Goal: Task Accomplishment & Management: Use online tool/utility

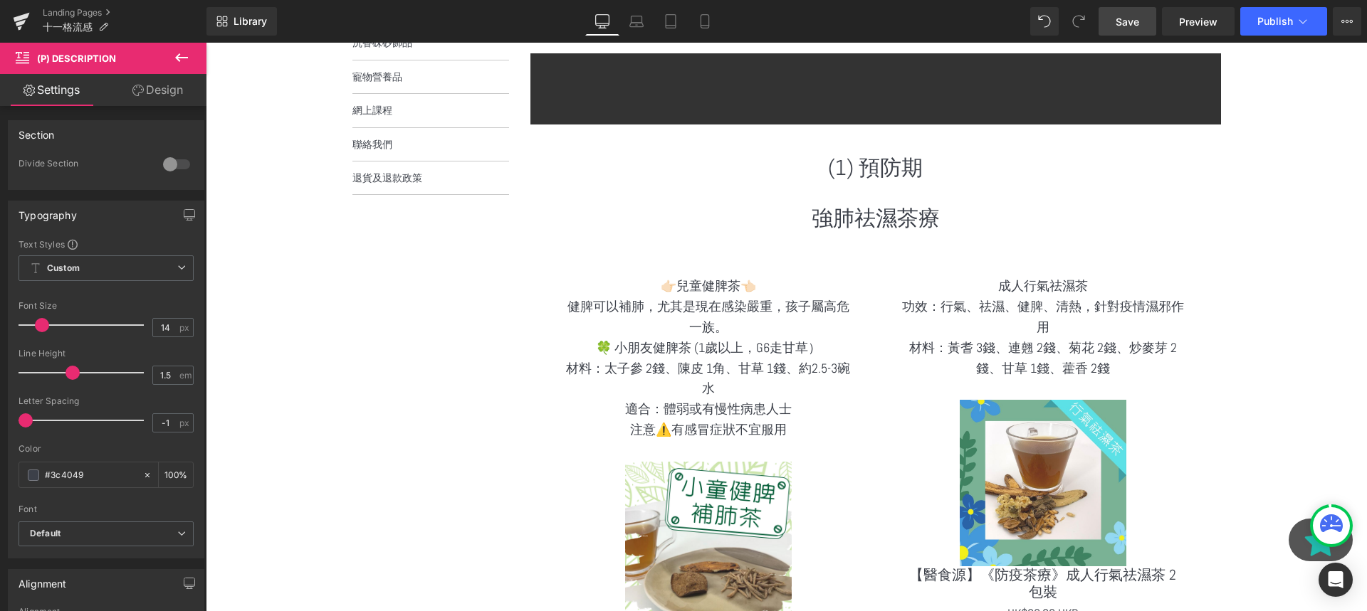
scroll to position [5722, 1161]
click at [1129, 26] on span "Save" at bounding box center [1126, 21] width 23 height 15
click at [28, 26] on icon at bounding box center [21, 22] width 17 height 36
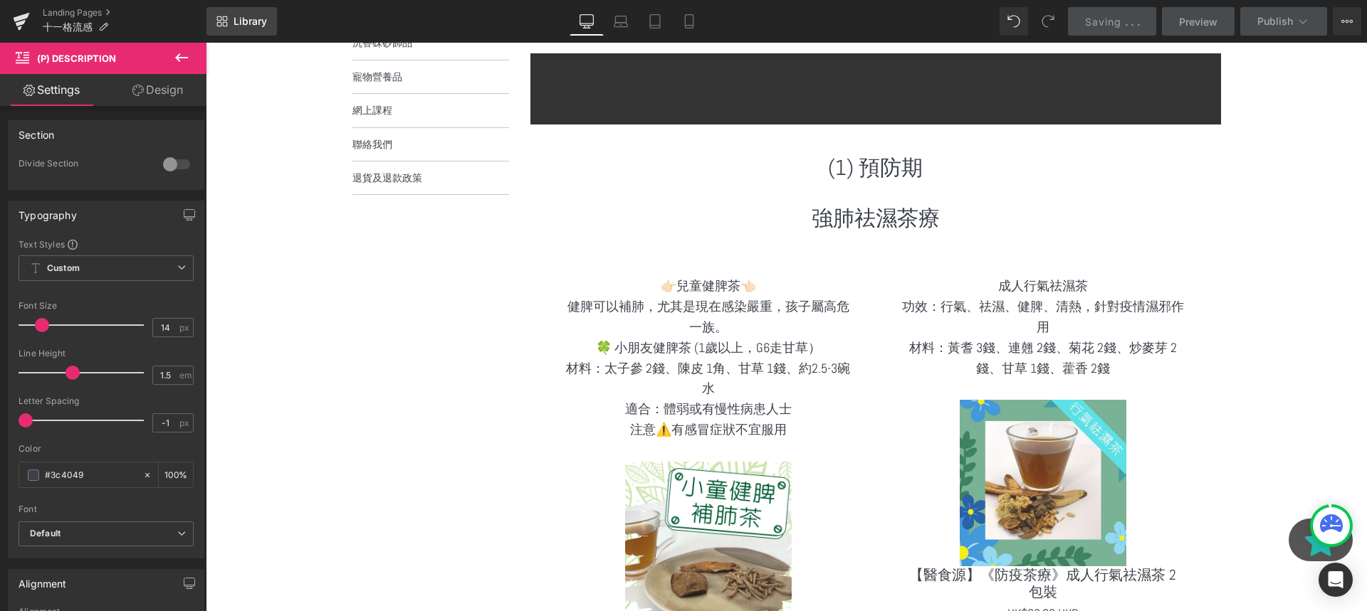
click at [238, 23] on span "Library" at bounding box center [249, 21] width 33 height 13
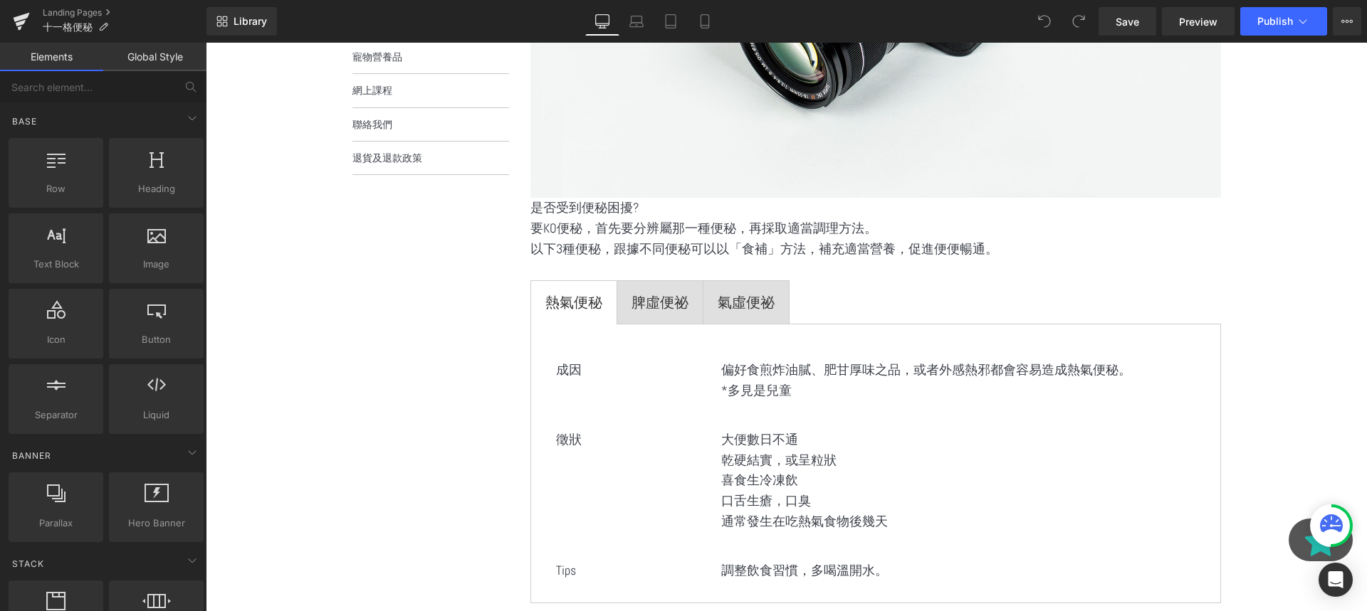
scroll to position [554, 0]
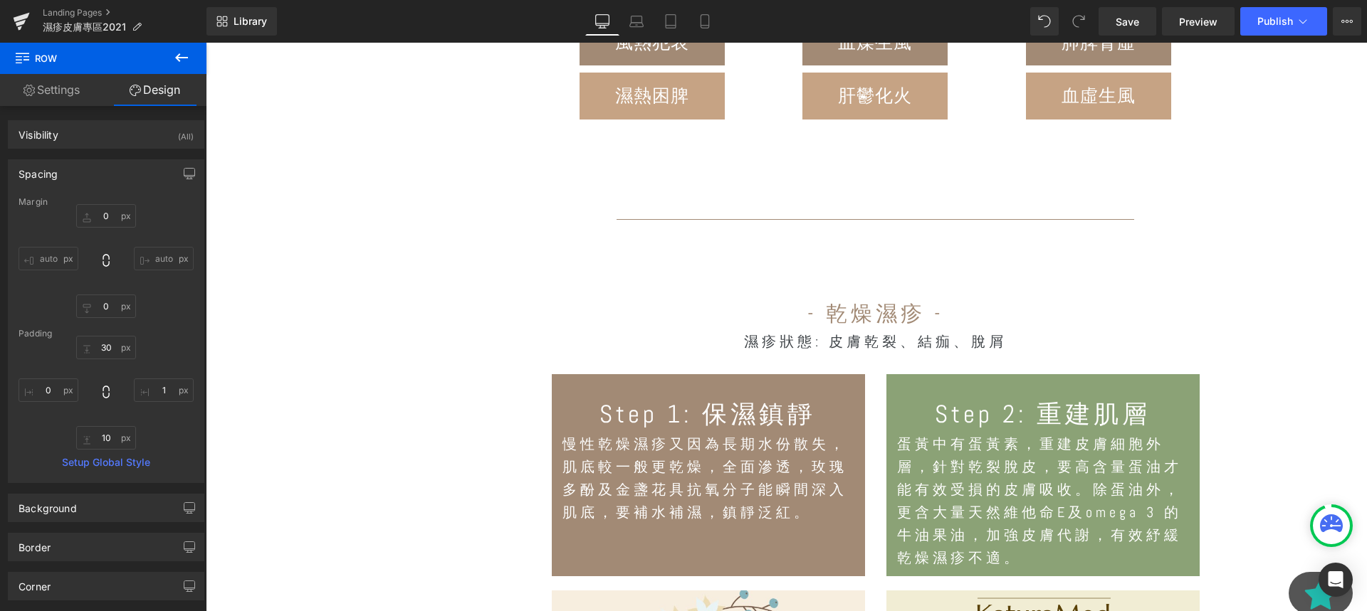
scroll to position [172, 0]
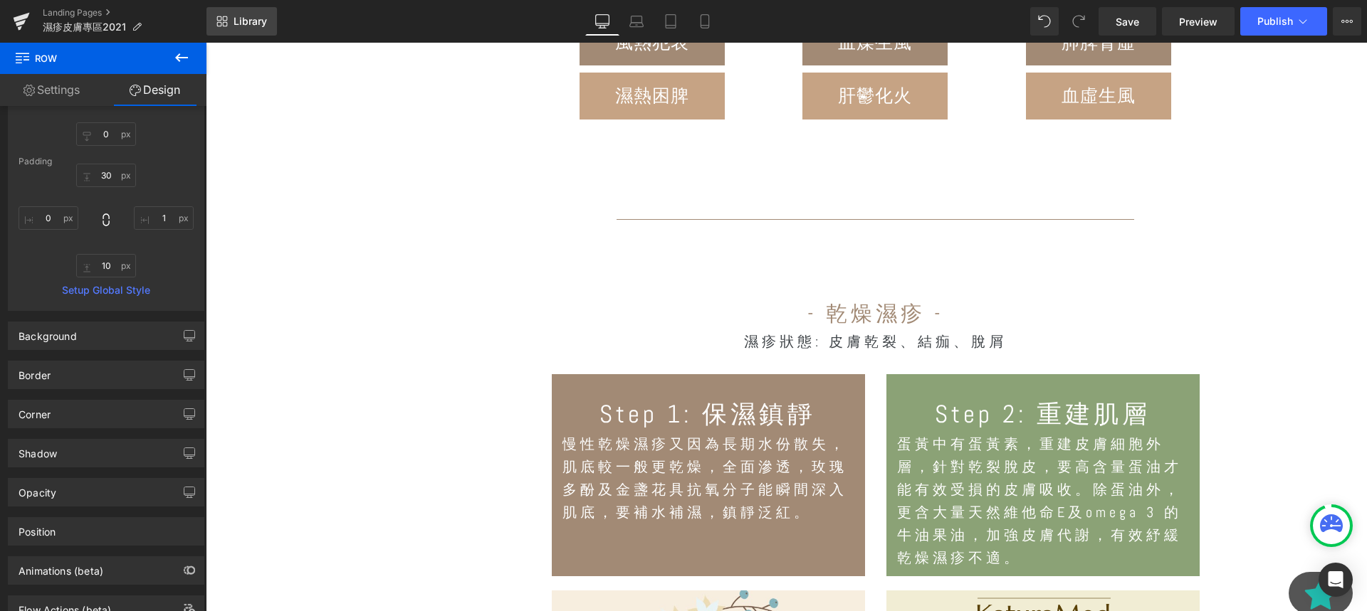
click at [220, 28] on link "Library" at bounding box center [241, 21] width 70 height 28
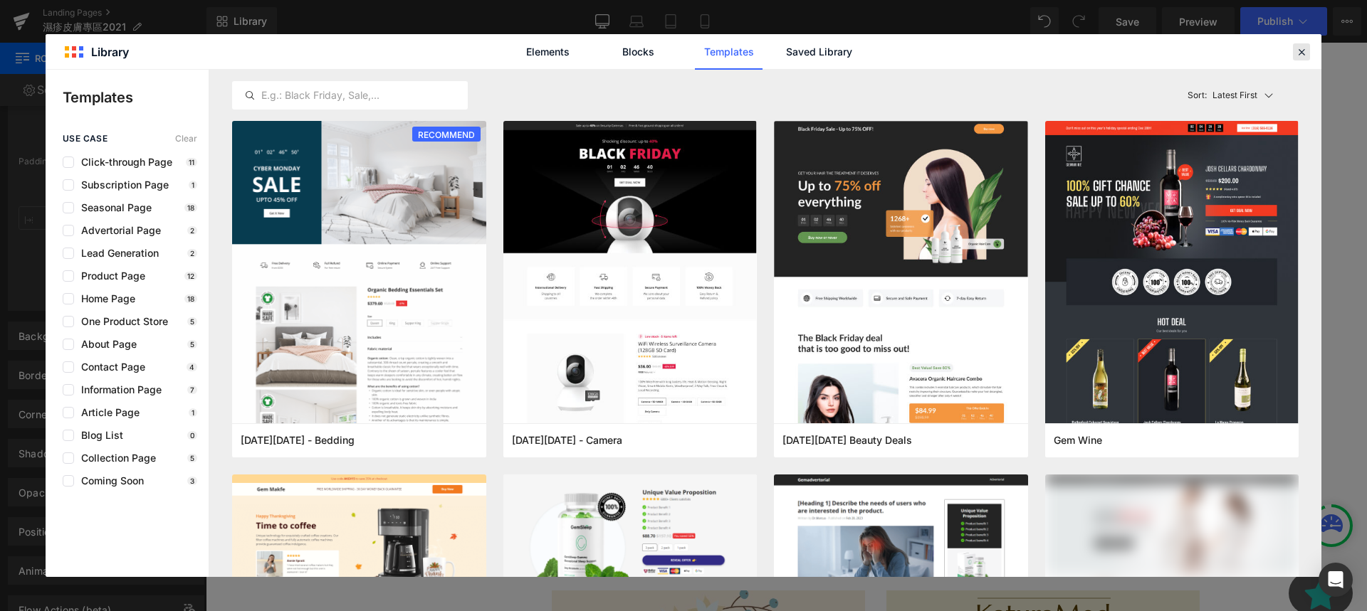
click at [1295, 46] on icon at bounding box center [1301, 52] width 13 height 13
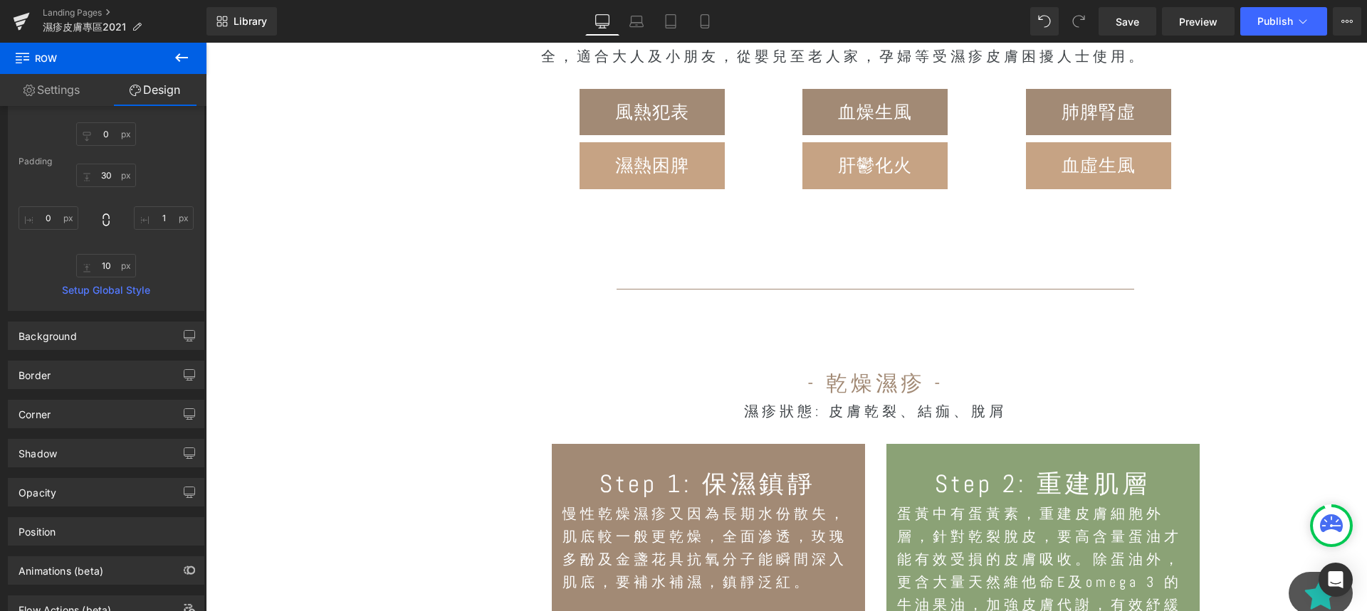
scroll to position [2098, 0]
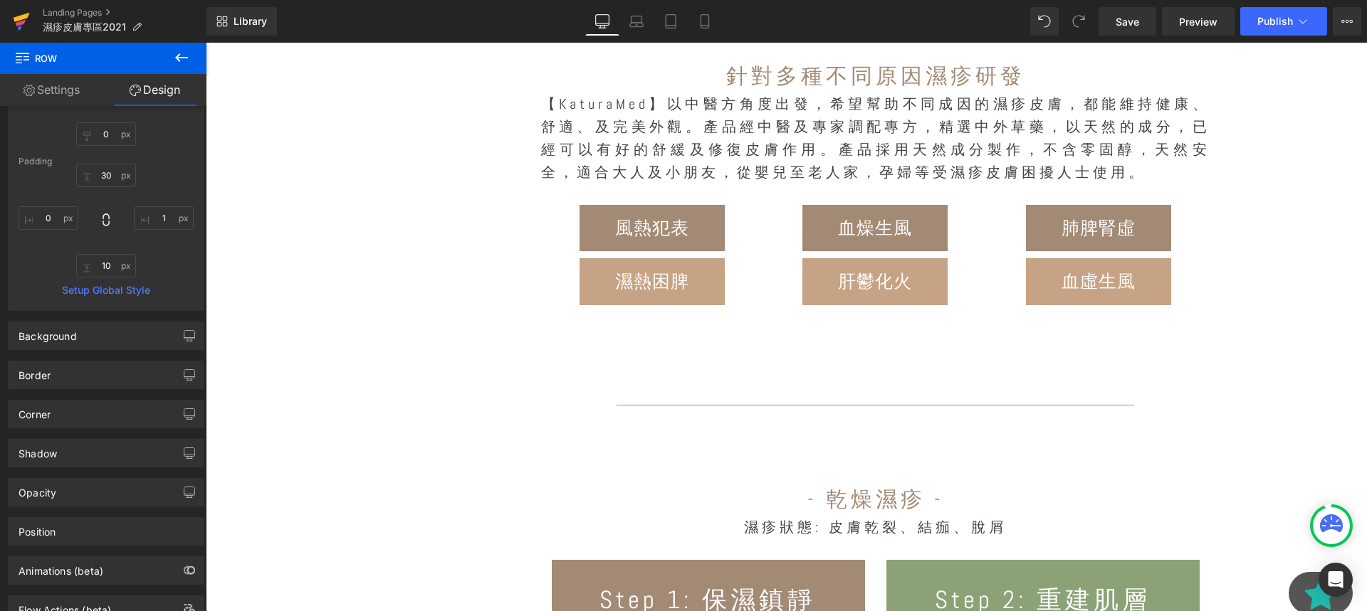
click at [35, 23] on link at bounding box center [21, 21] width 43 height 43
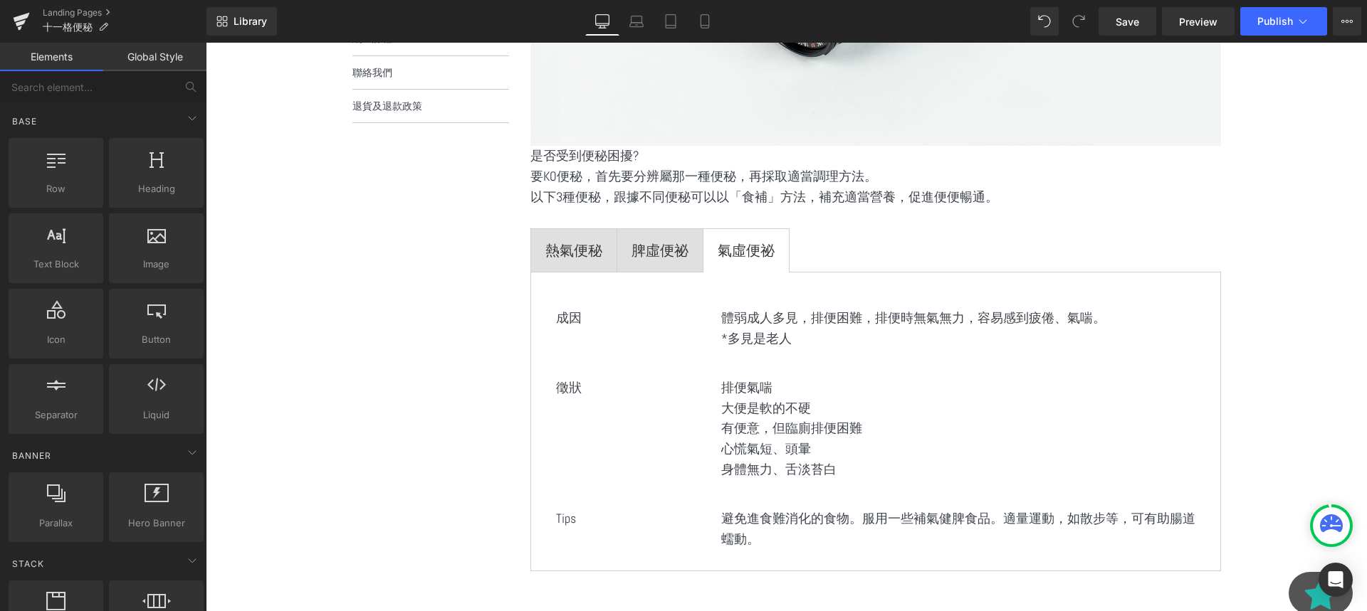
scroll to position [1068, 0]
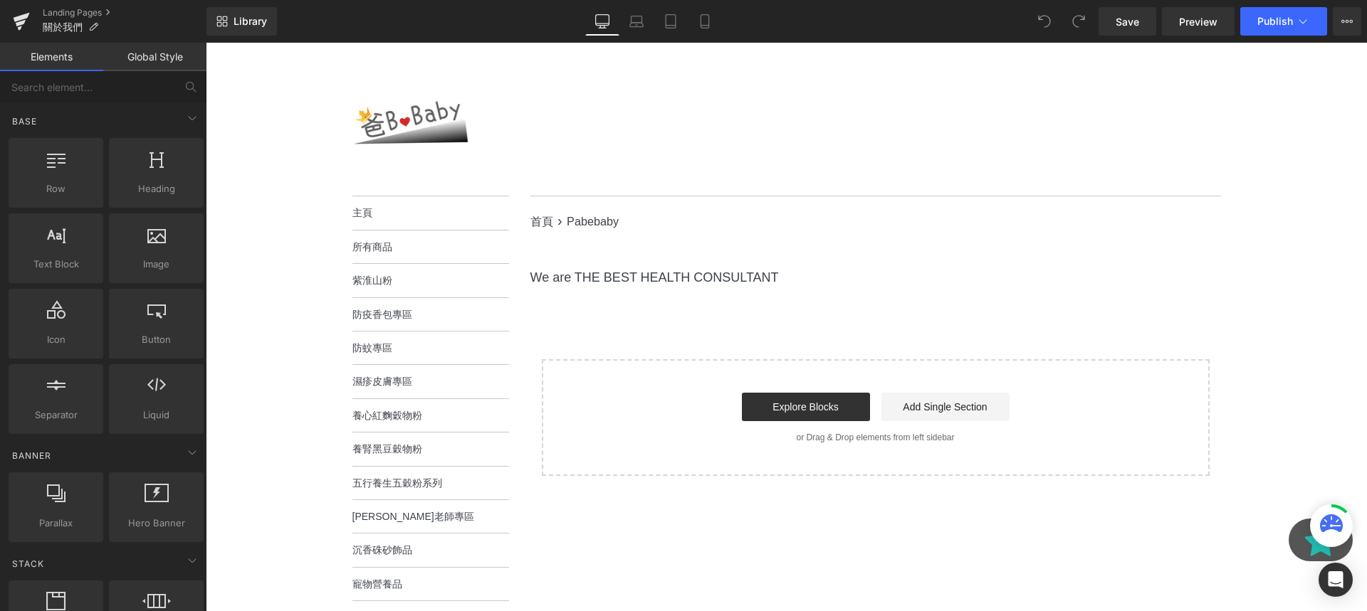
scroll to position [55, 0]
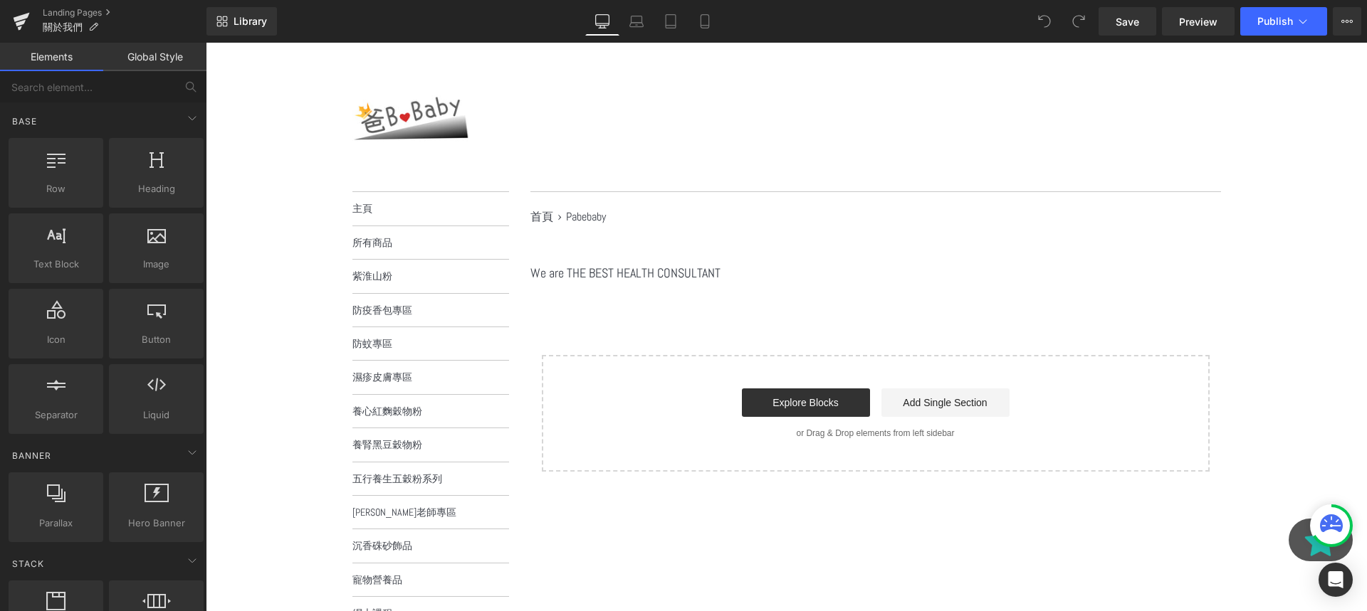
click at [621, 274] on div "We are THE BEST HEALTH CONSULTANT" at bounding box center [875, 273] width 690 height 21
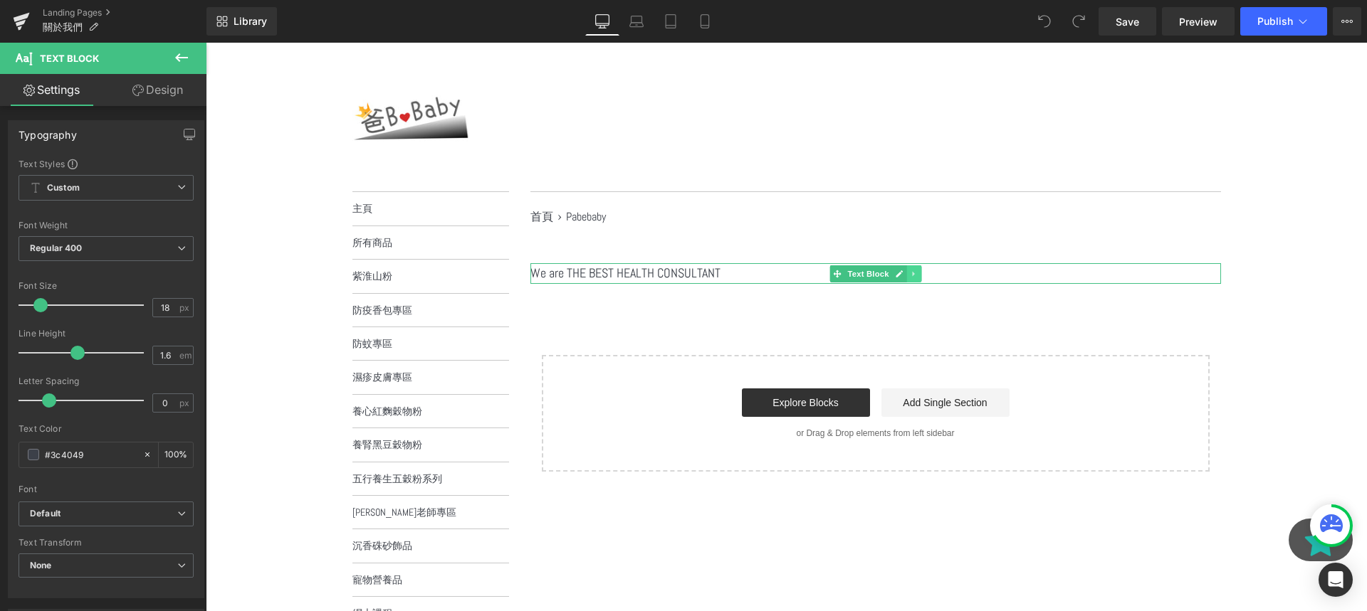
click at [914, 270] on icon at bounding box center [914, 274] width 8 height 9
click at [919, 276] on icon at bounding box center [921, 274] width 8 height 8
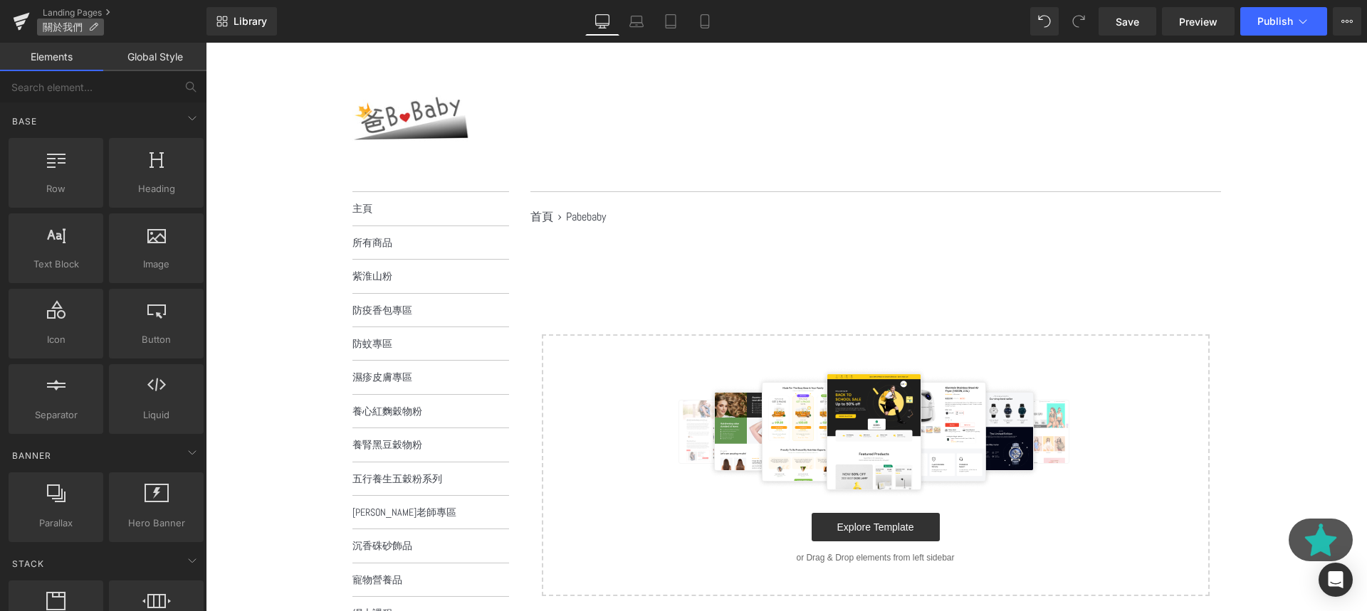
click at [67, 26] on span "關於我們" at bounding box center [63, 26] width 40 height 11
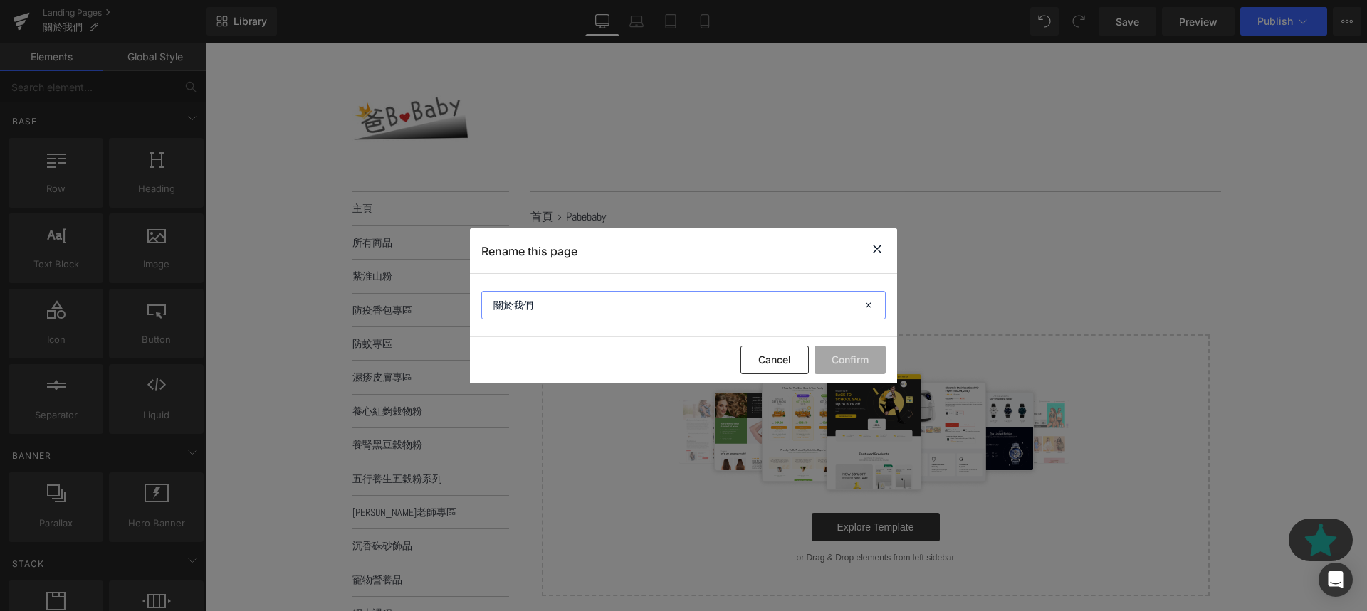
drag, startPoint x: 538, startPoint y: 295, endPoint x: 579, endPoint y: 312, distance: 43.8
click at [579, 312] on input "關於我們" at bounding box center [683, 305] width 404 height 28
paste input "長高長肉"
type input "十一格長高長肉"
click at [860, 354] on button "Confirm" at bounding box center [849, 360] width 71 height 28
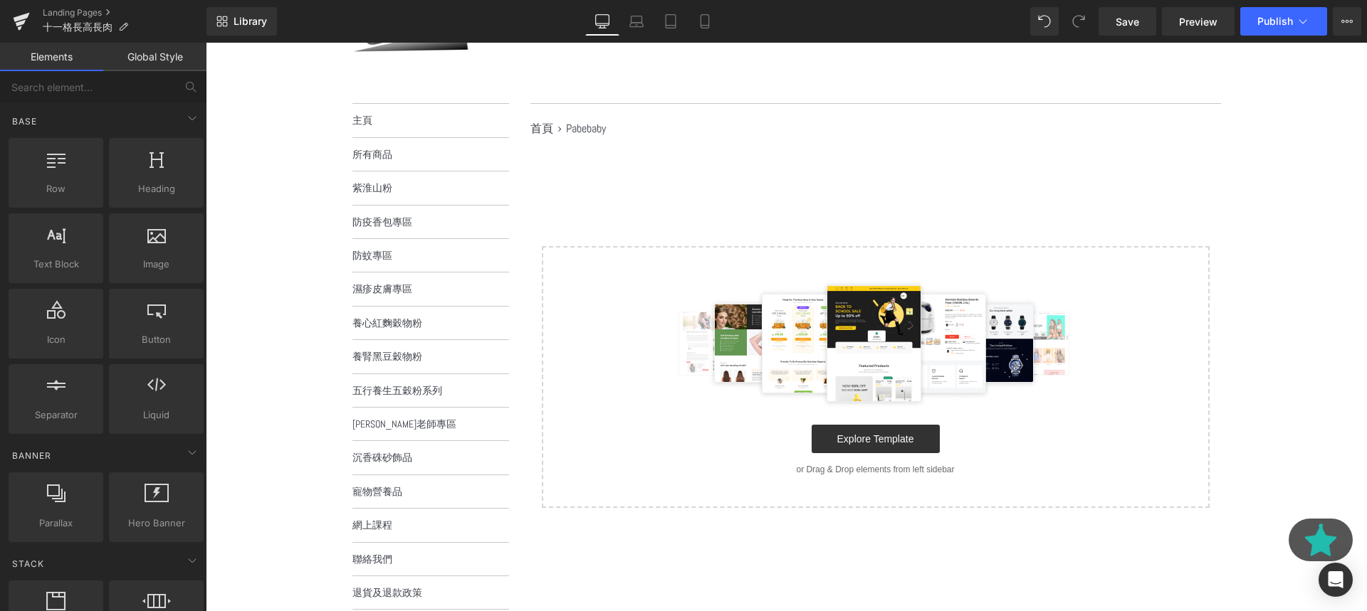
scroll to position [68, 0]
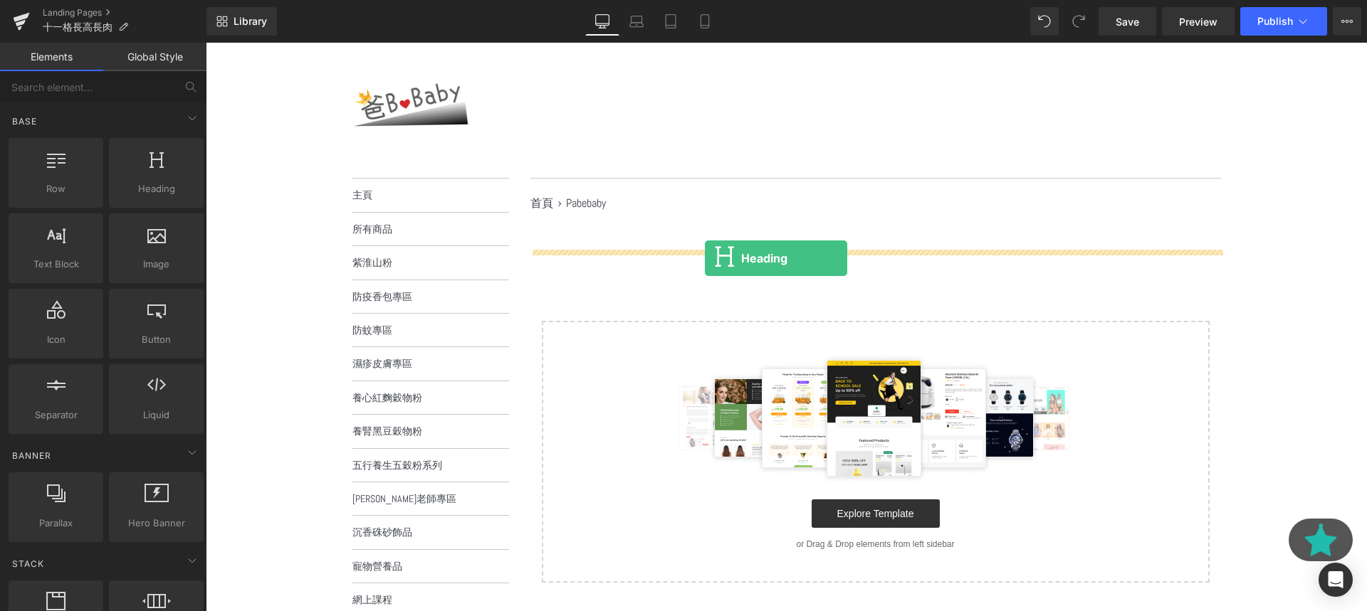
drag, startPoint x: 350, startPoint y: 233, endPoint x: 704, endPoint y: 257, distance: 355.3
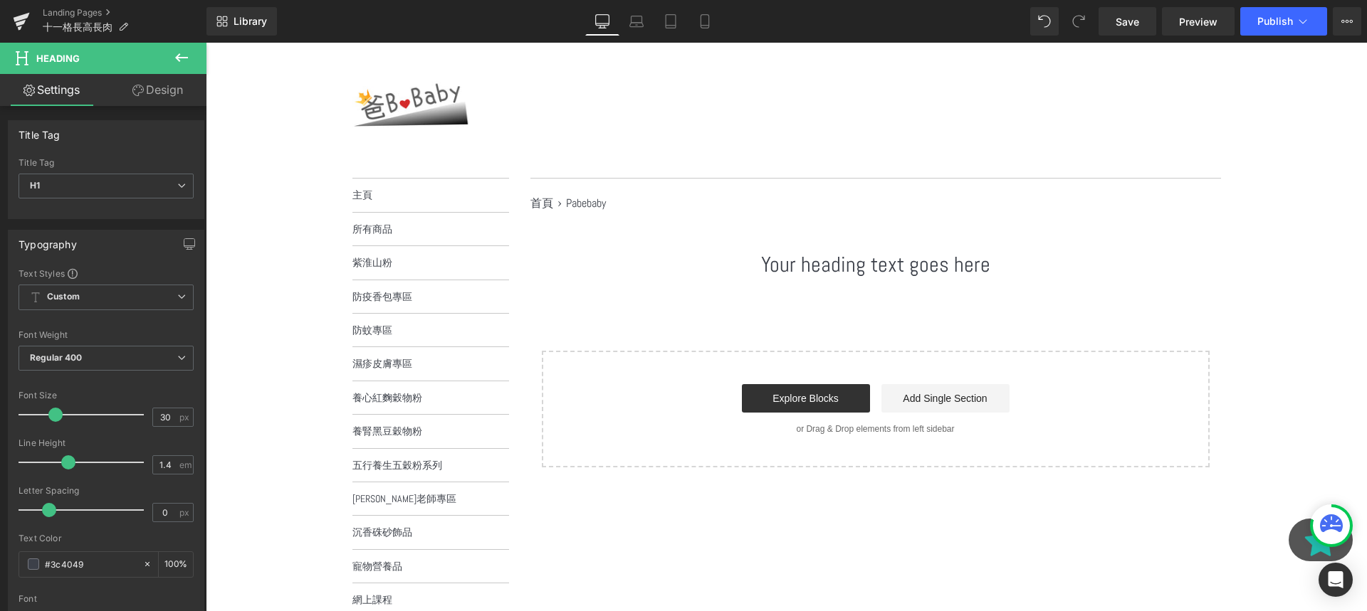
click at [1024, 268] on h1 "Your heading text goes here" at bounding box center [875, 265] width 690 height 30
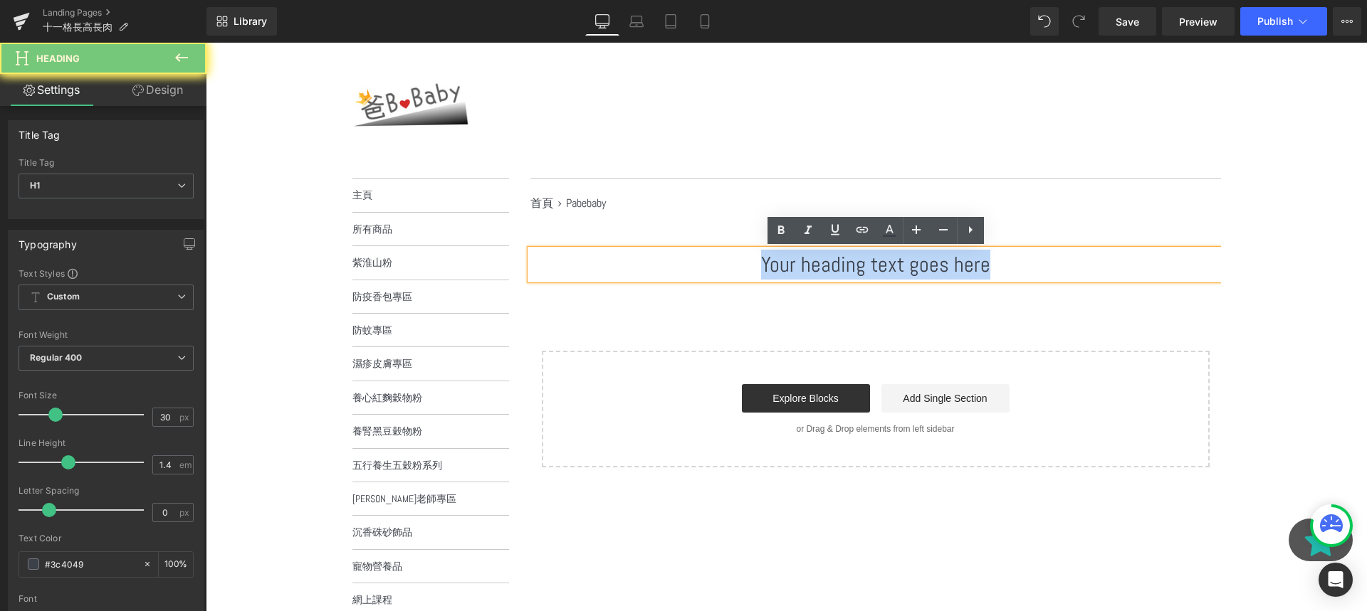
drag, startPoint x: 997, startPoint y: 268, endPoint x: 619, endPoint y: 254, distance: 379.0
click at [619, 254] on h1 "Your heading text goes here" at bounding box center [875, 265] width 690 height 30
paste div
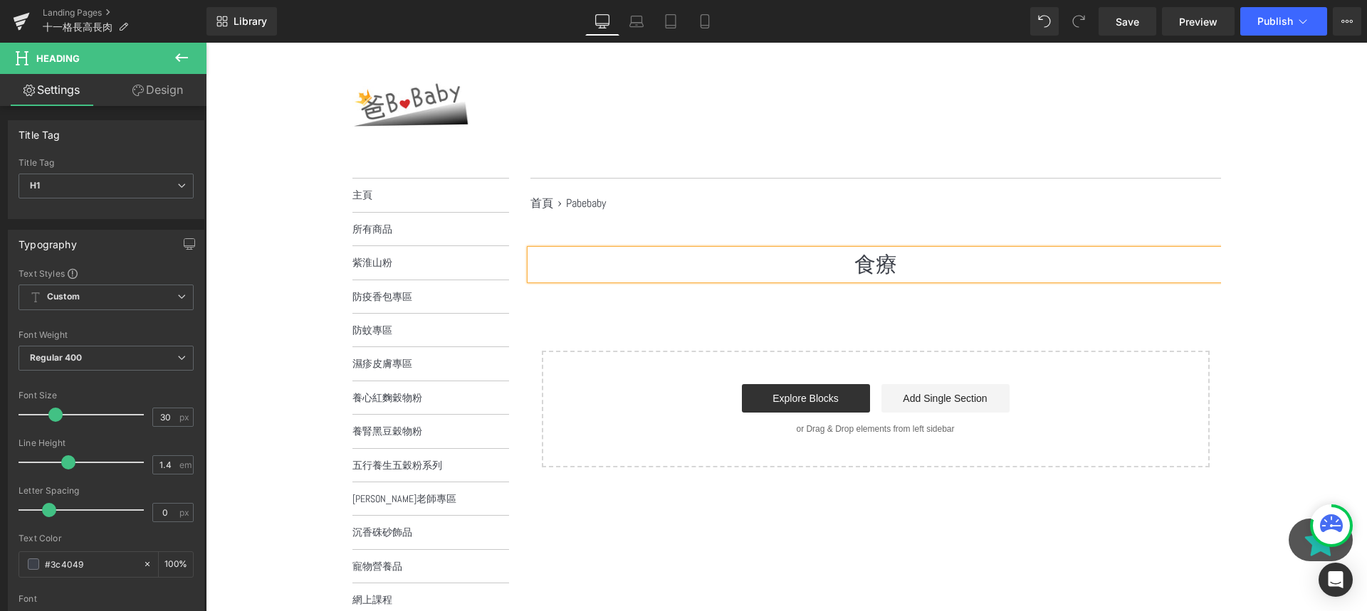
click at [853, 328] on div "食療 Heading Select your layout" at bounding box center [875, 359] width 690 height 218
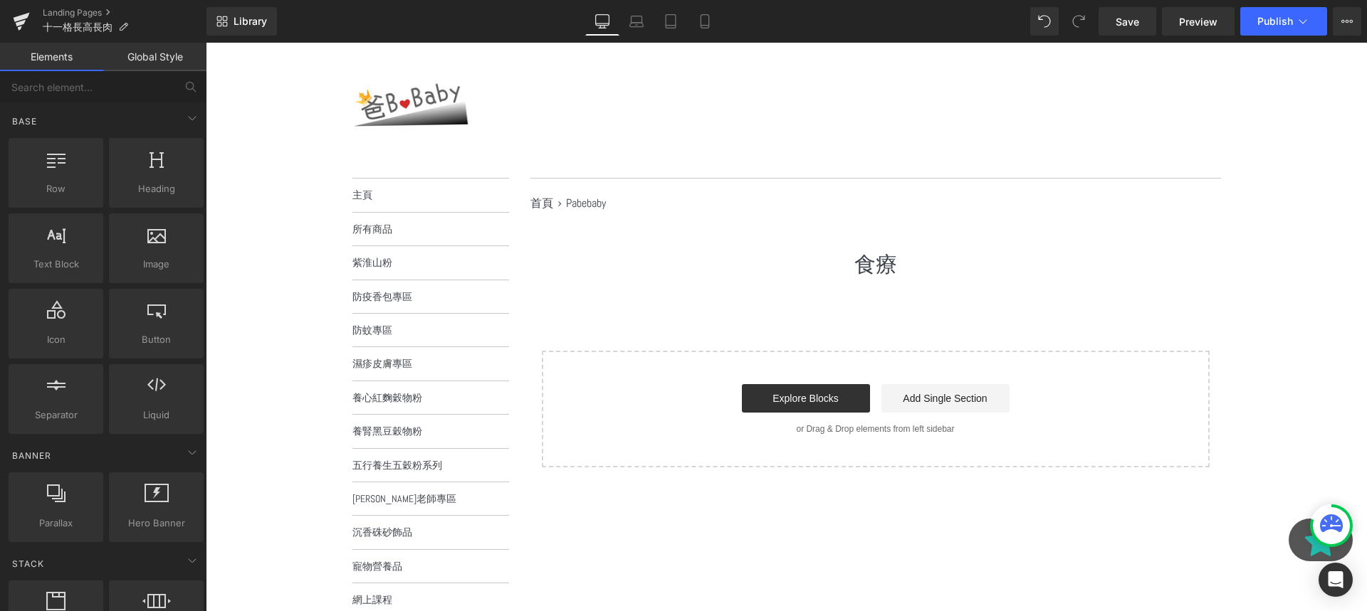
click at [915, 330] on div "食療 Heading Select your layout" at bounding box center [875, 359] width 690 height 218
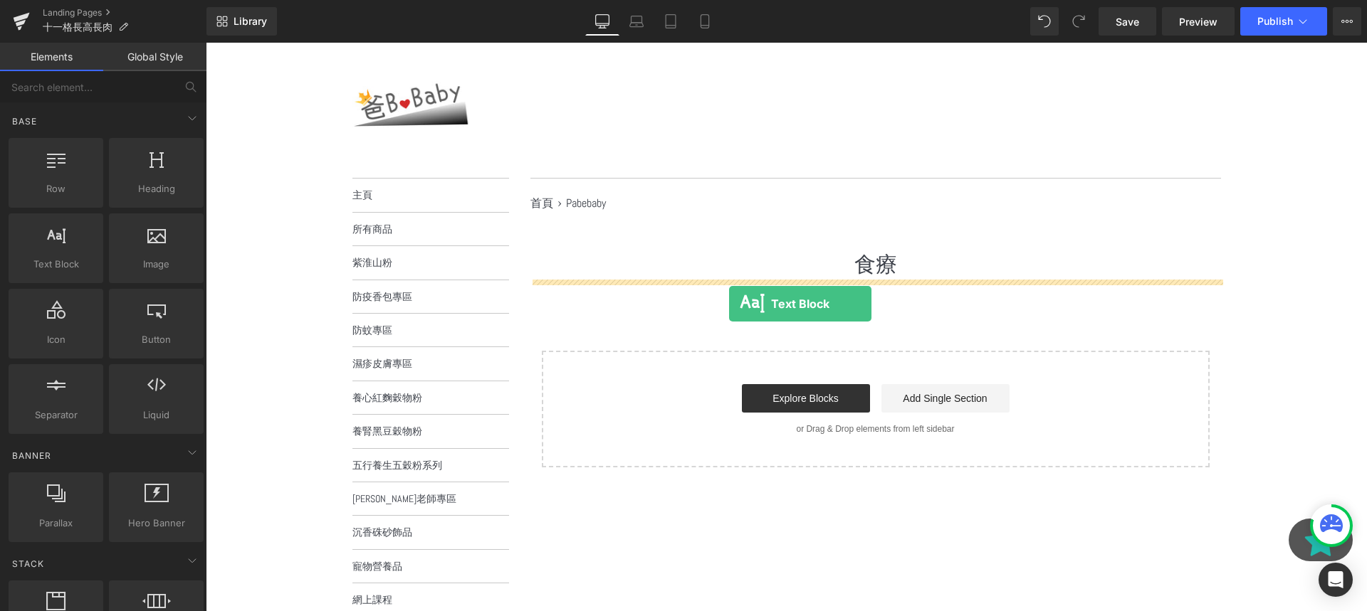
drag, startPoint x: 266, startPoint y: 285, endPoint x: 730, endPoint y: 303, distance: 465.2
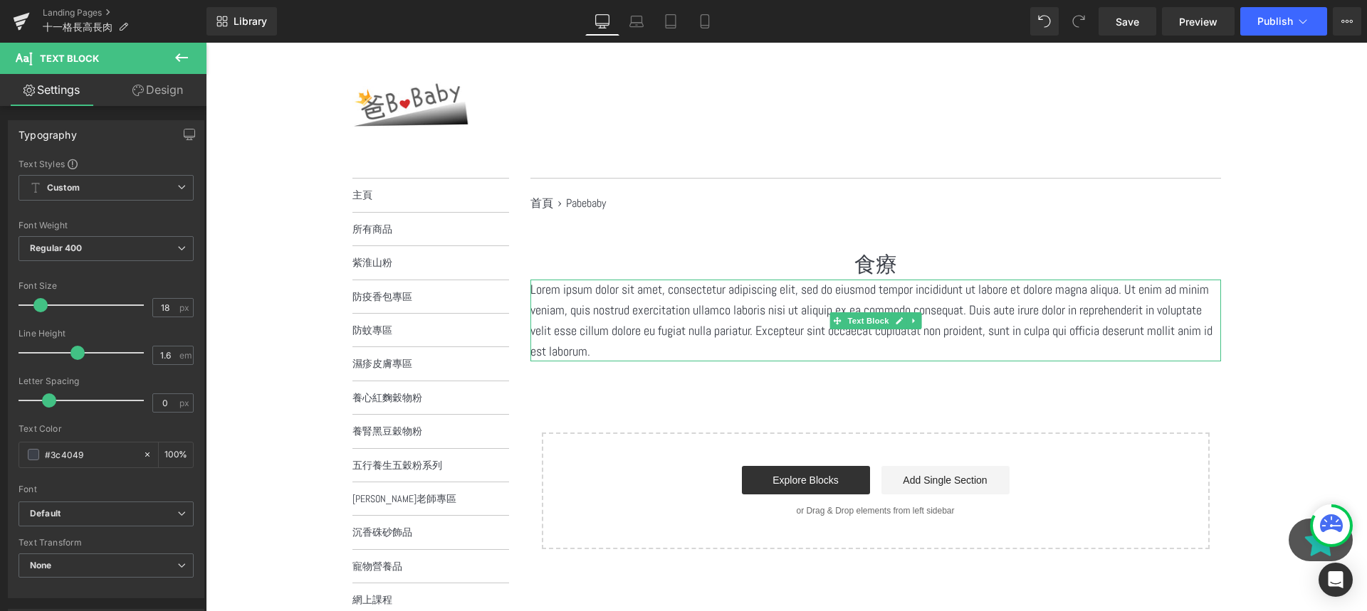
click at [676, 340] on p "Lorem ipsum dolor sit amet, consectetur adipiscing elit, sed do eiusmod tempor …" at bounding box center [875, 321] width 690 height 82
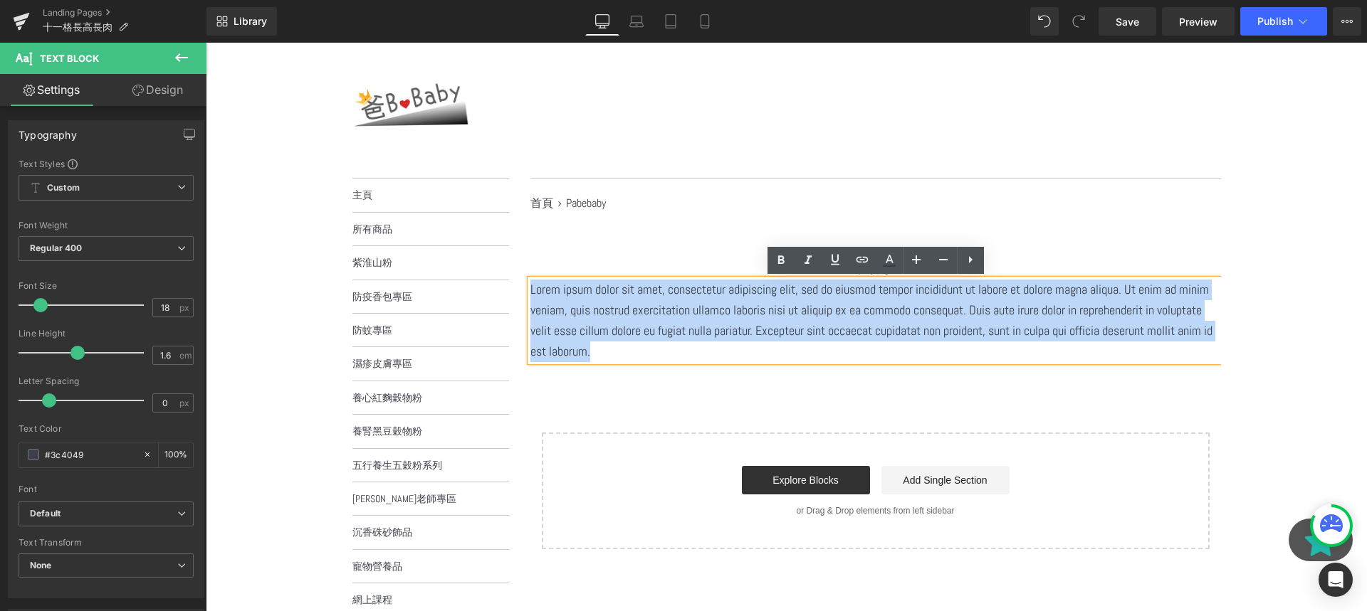
drag, startPoint x: 663, startPoint y: 344, endPoint x: 527, endPoint y: 270, distance: 154.8
click at [527, 270] on main "首頁 1 › Pabebaby 2 食療 Heading Lorem ipsum dolor sit amet, consectetur adipiscing…" at bounding box center [865, 378] width 712 height 400
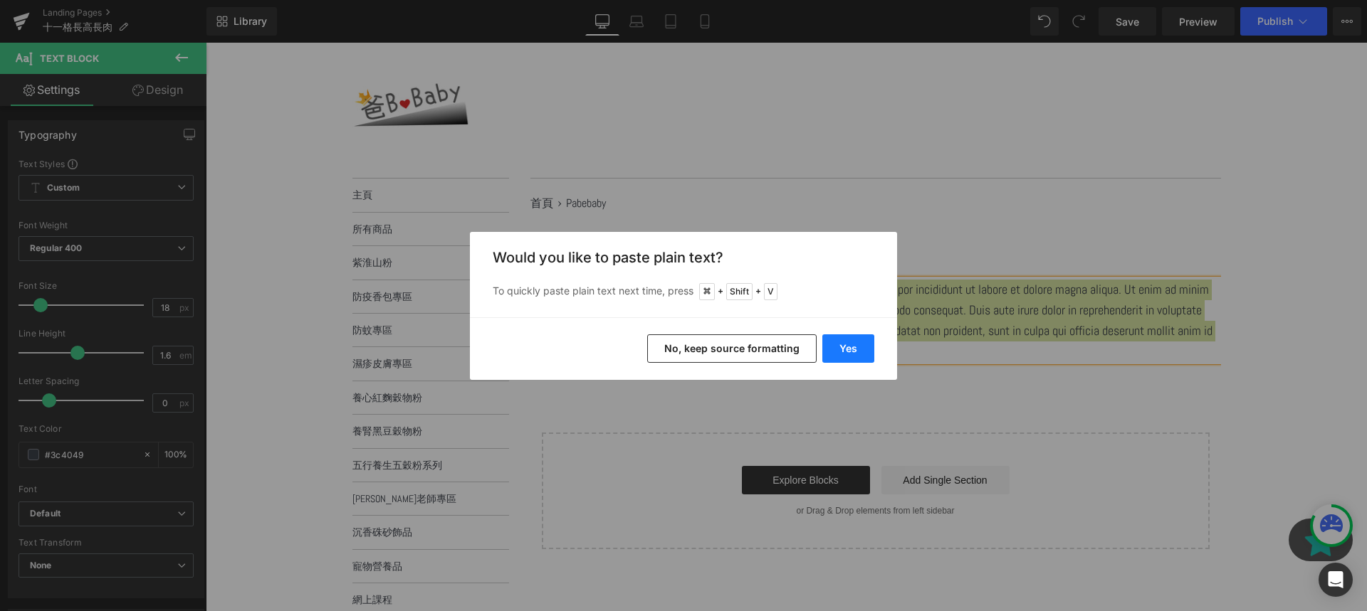
click at [827, 353] on button "Yes" at bounding box center [848, 349] width 52 height 28
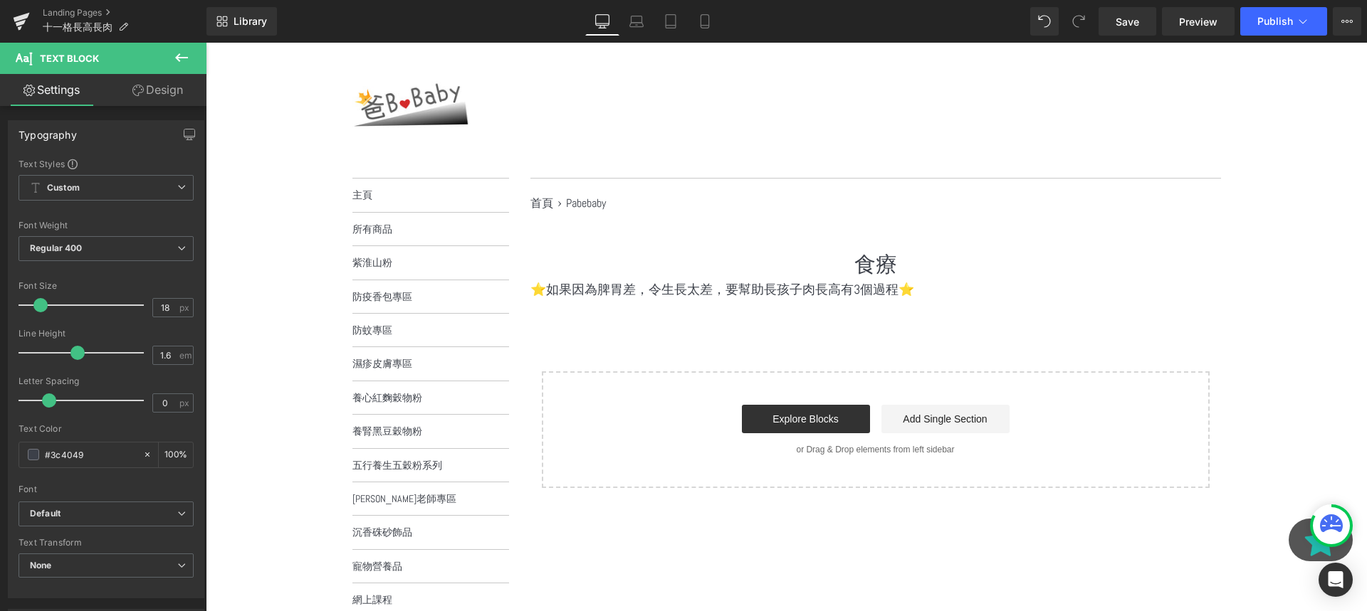
click at [827, 298] on div "⭐️如果因為脾胃差，令生長太差，要幫助長孩子肉長高有3個過程⭐️ Text Block" at bounding box center [875, 290] width 690 height 21
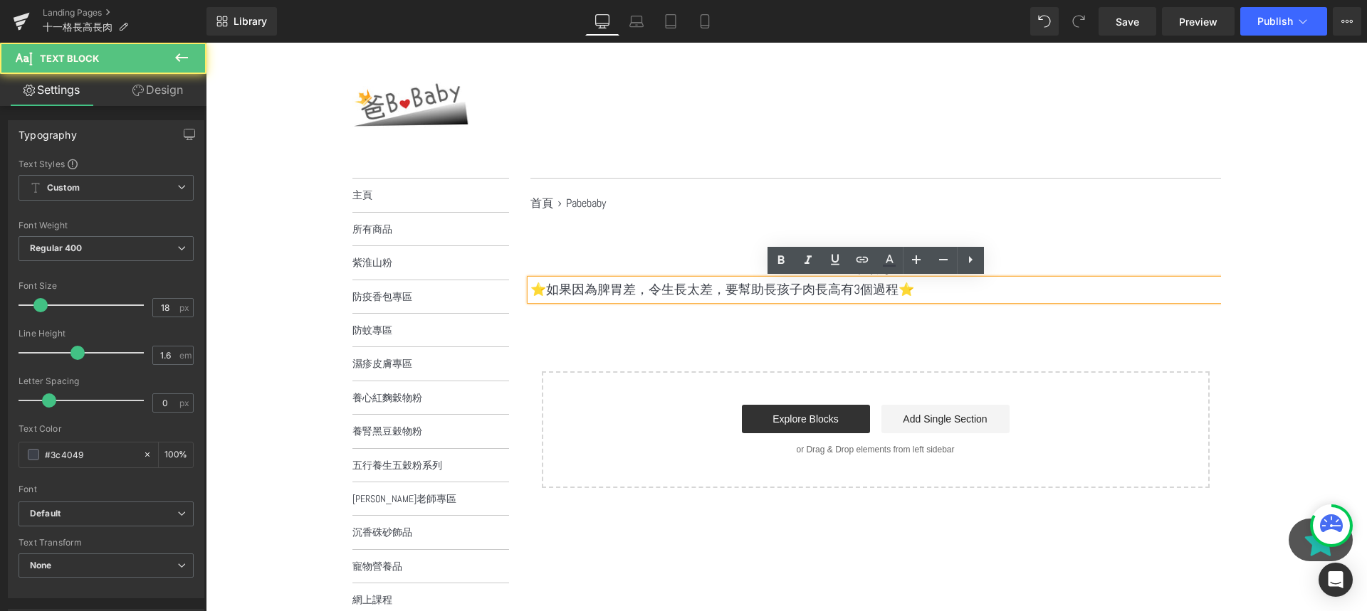
click at [767, 320] on div "食療 Heading ⭐️如果因為脾胃差，令生長太差，要幫助長孩子肉長高有3個過程⭐️ Text Block Select your layout" at bounding box center [875, 369] width 690 height 238
